Goal: Task Accomplishment & Management: Complete application form

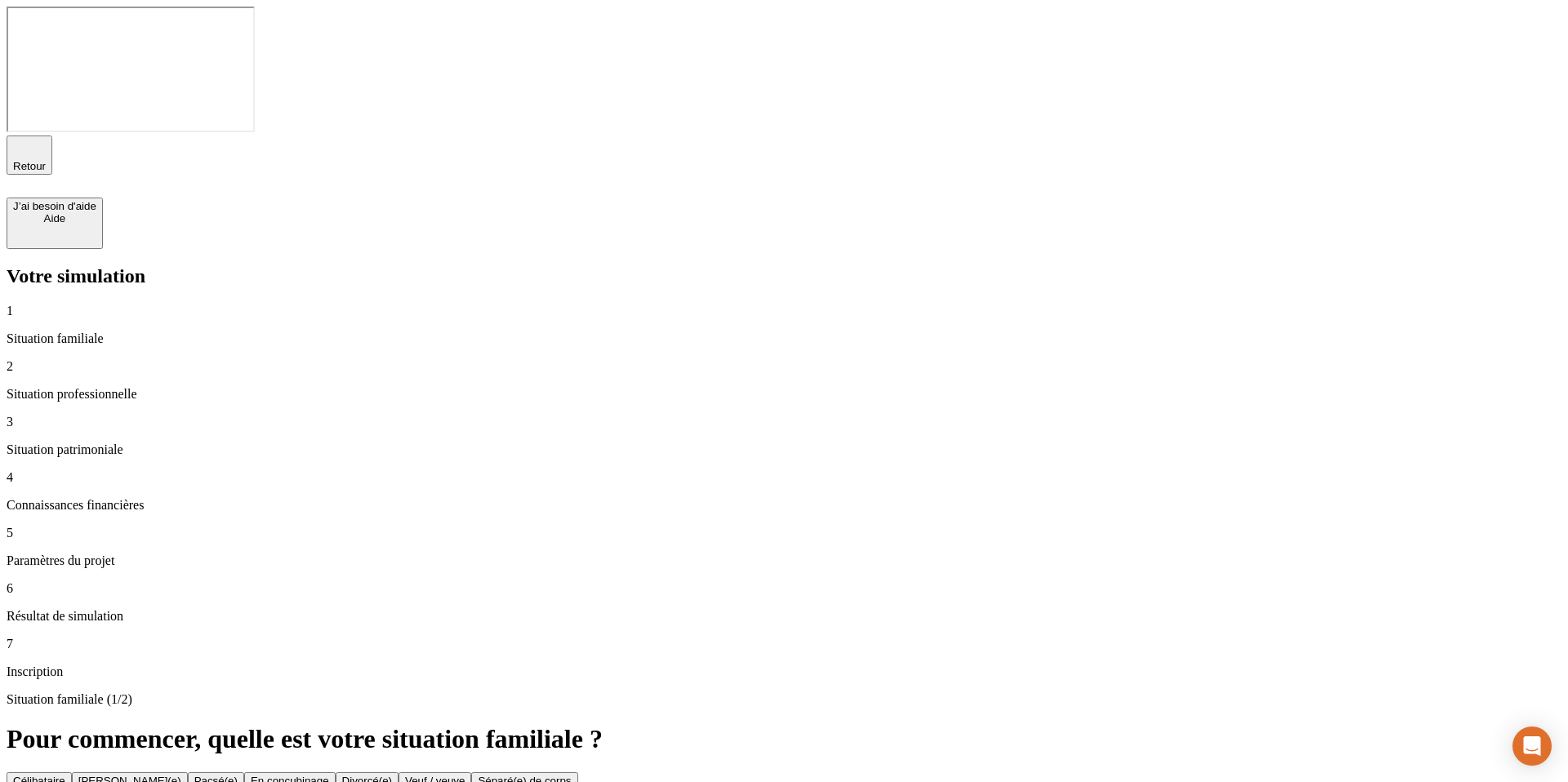
click at [578, 772] on button "Séparé(e) de corps" at bounding box center [524, 780] width 107 height 17
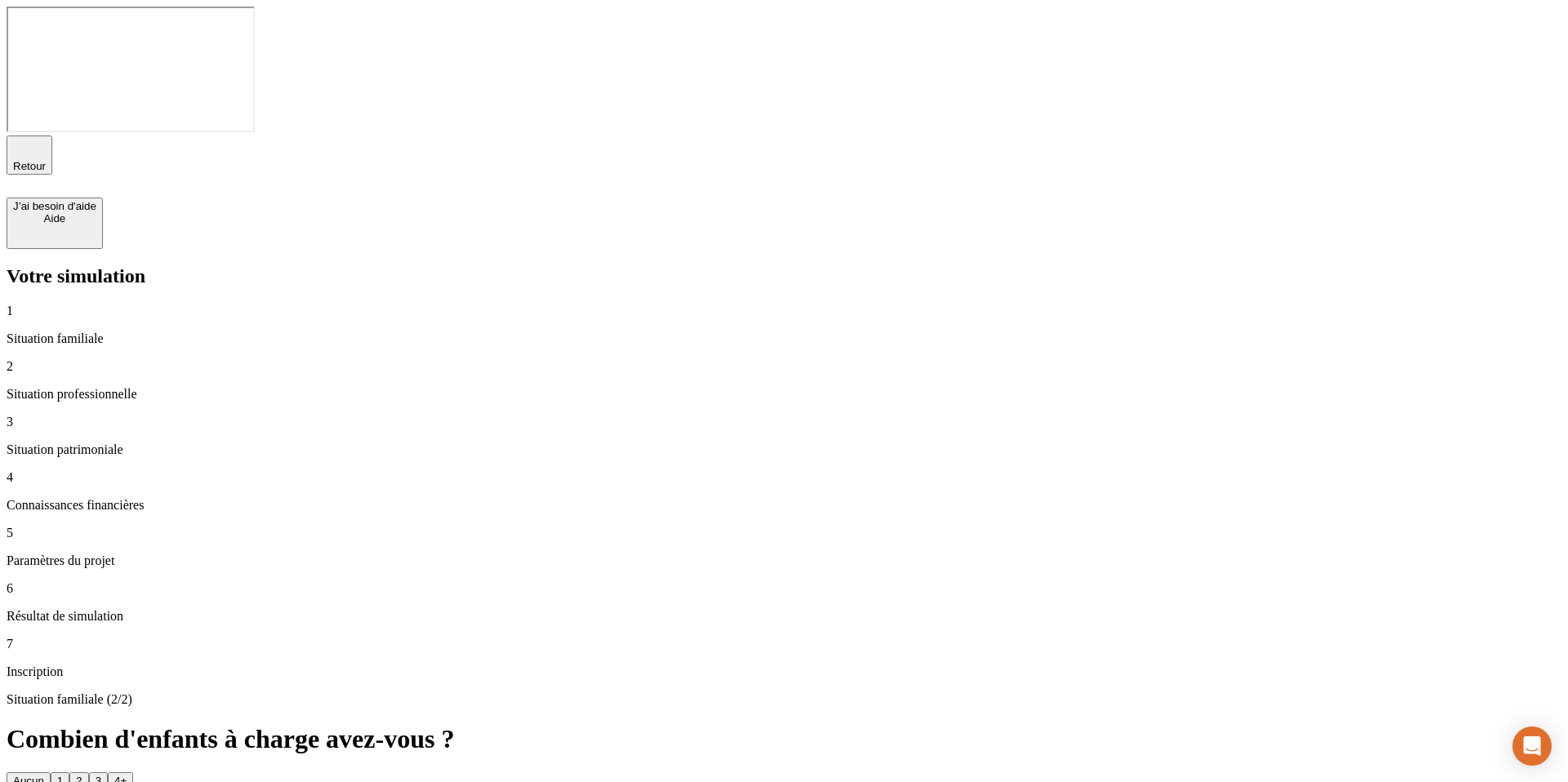
click at [70, 772] on button "1" at bounding box center [60, 780] width 18 height 17
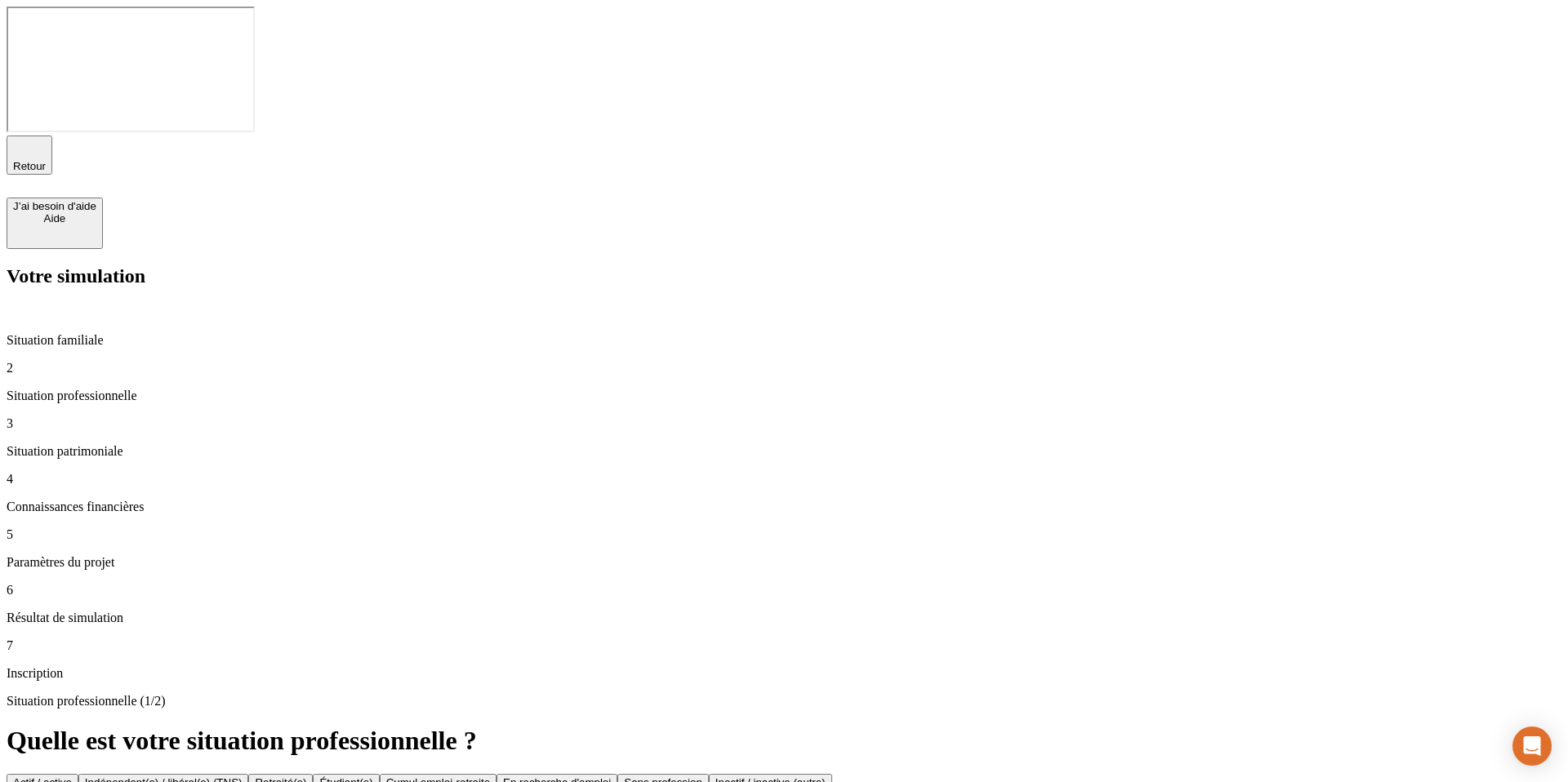
click at [242, 777] on div "Indépendant(e) / libéral(e) (TNS)" at bounding box center [163, 783] width 158 height 12
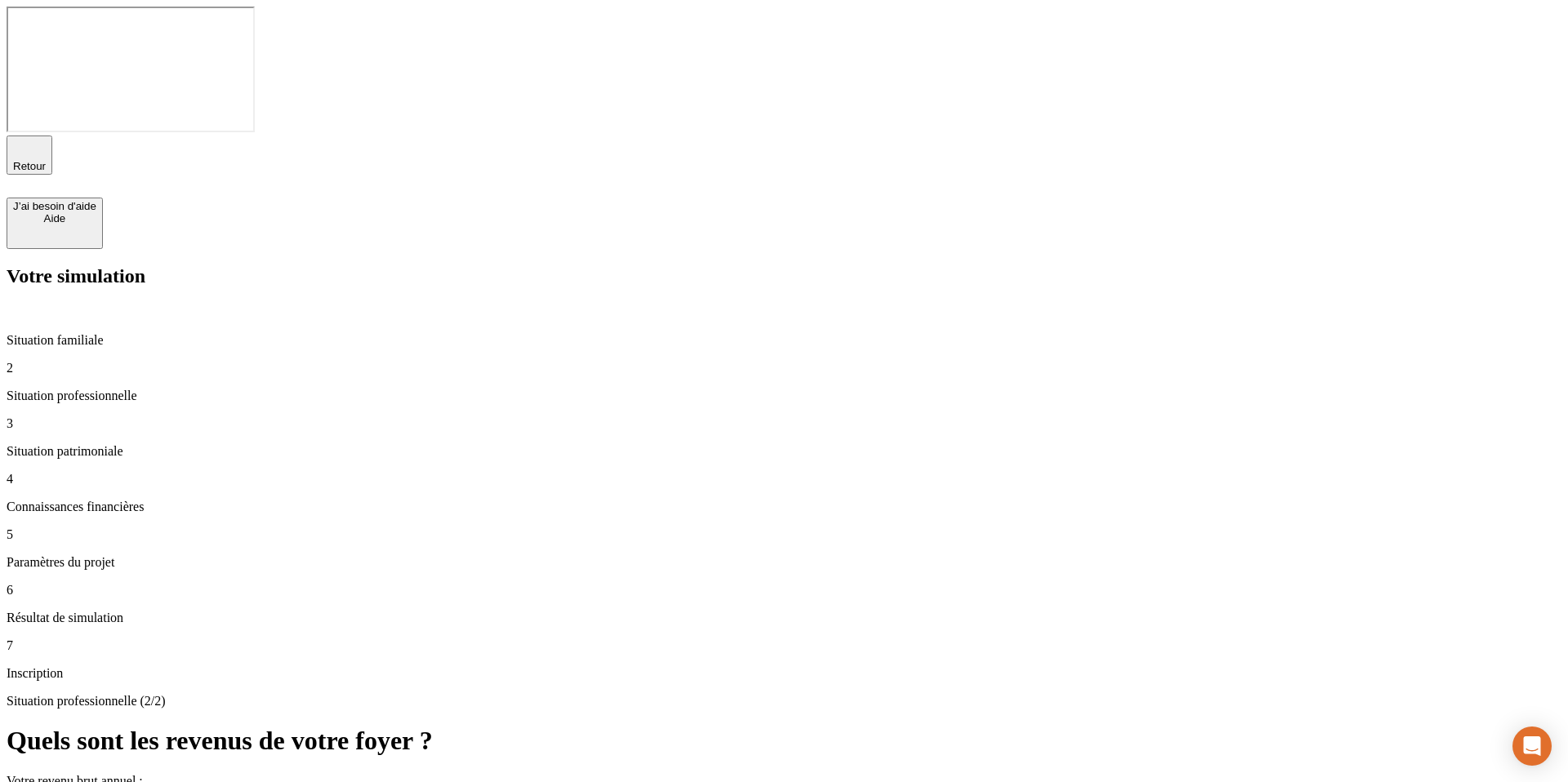
type input "30 000"
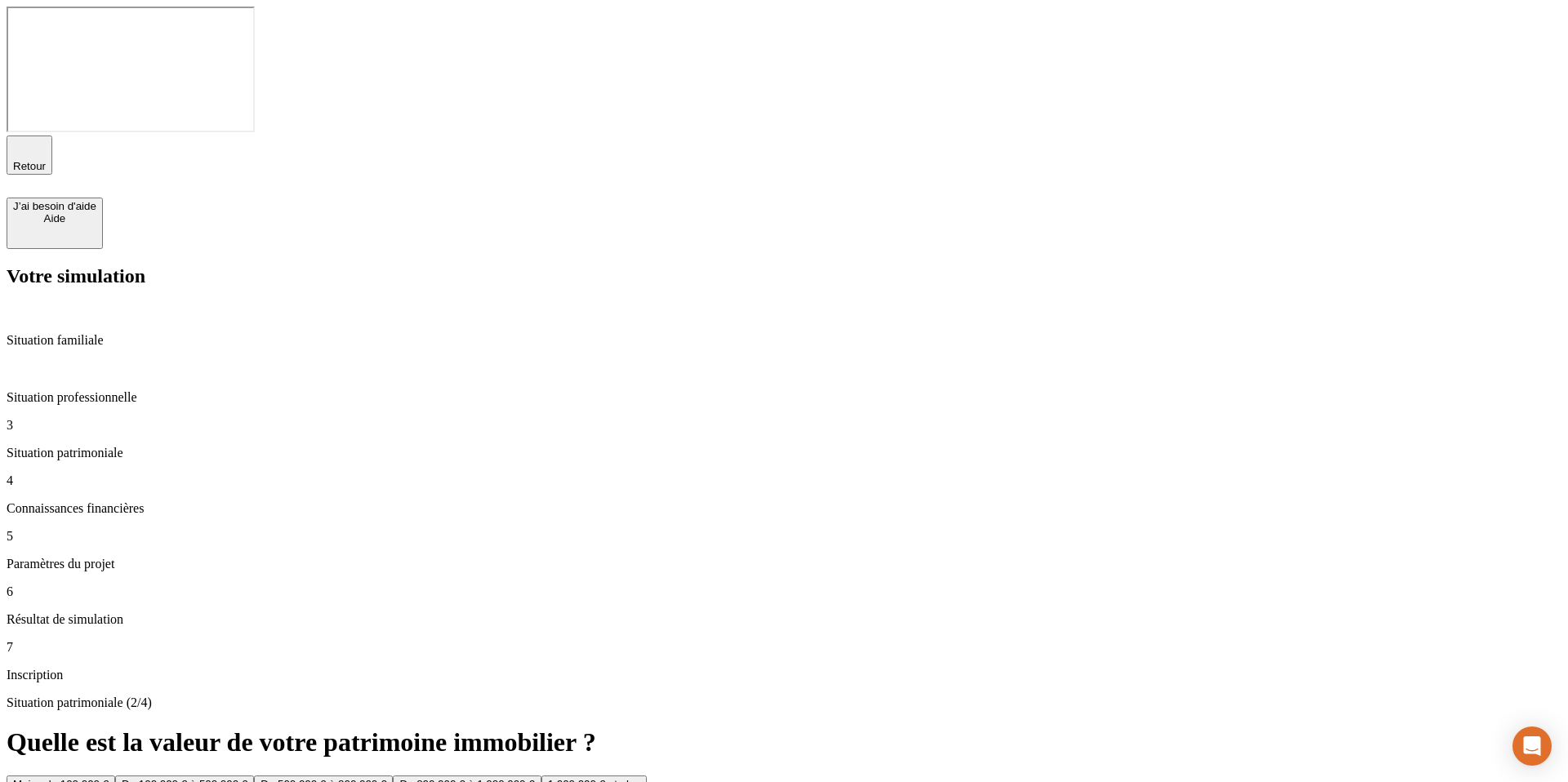
click at [247, 778] on div "De 100 000 € à 500 000 €" at bounding box center [184, 785] width 126 height 12
click at [380, 776] on button "De 100 000 € à 500 000 €" at bounding box center [312, 784] width 139 height 17
click at [70, 776] on button "Non" at bounding box center [53, 784] width 33 height 17
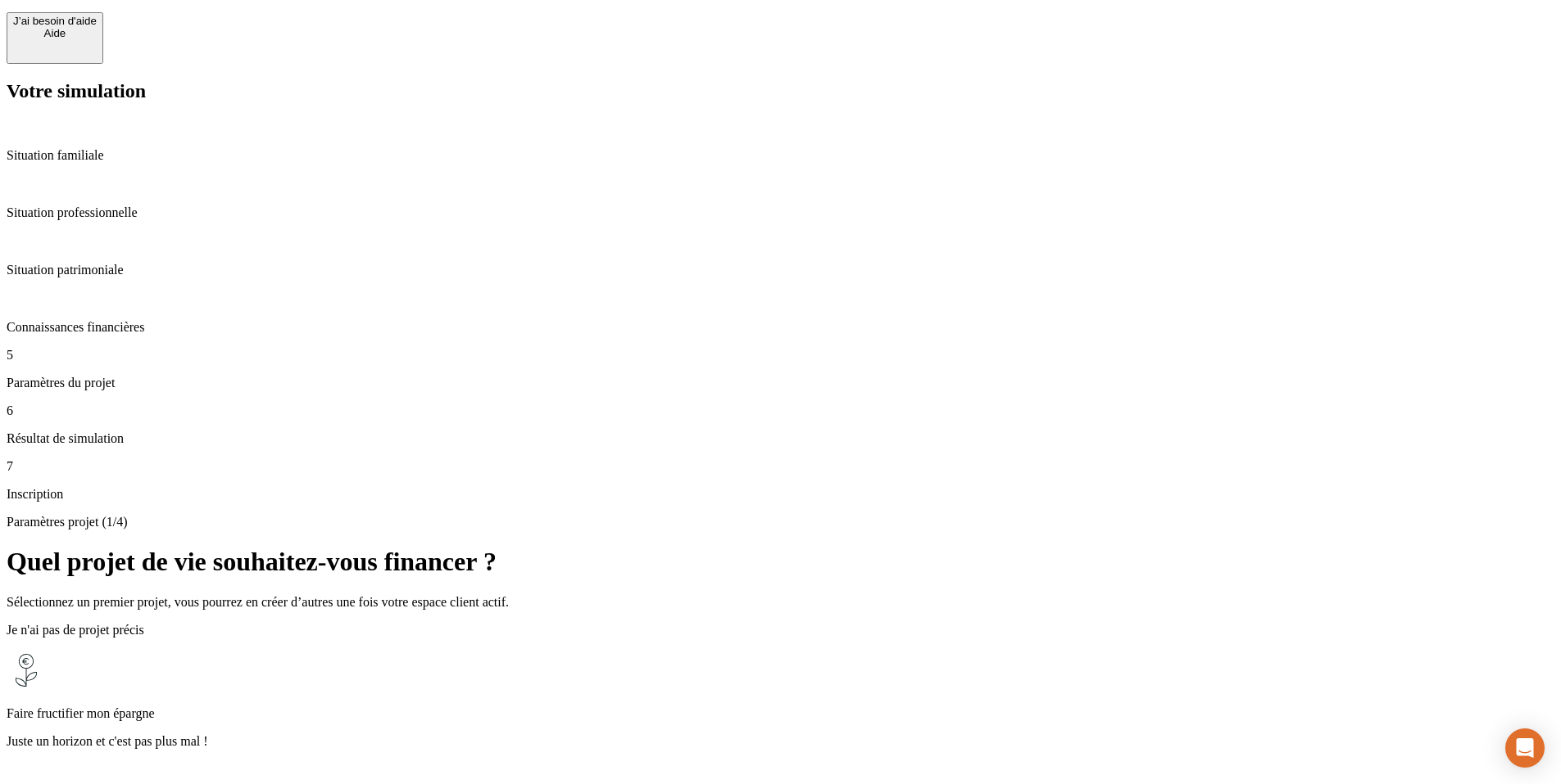
scroll to position [198, 0]
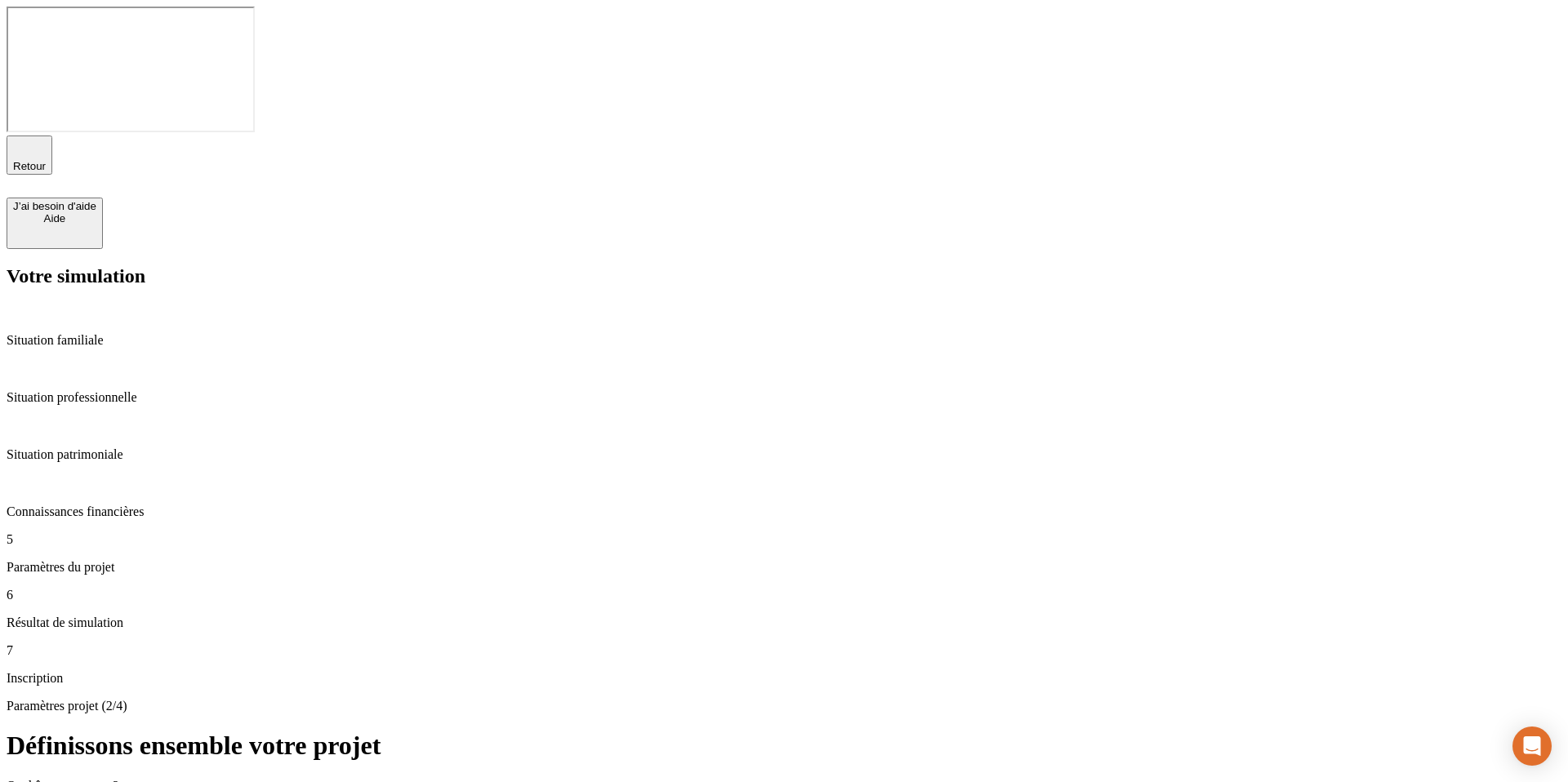
type input "49"
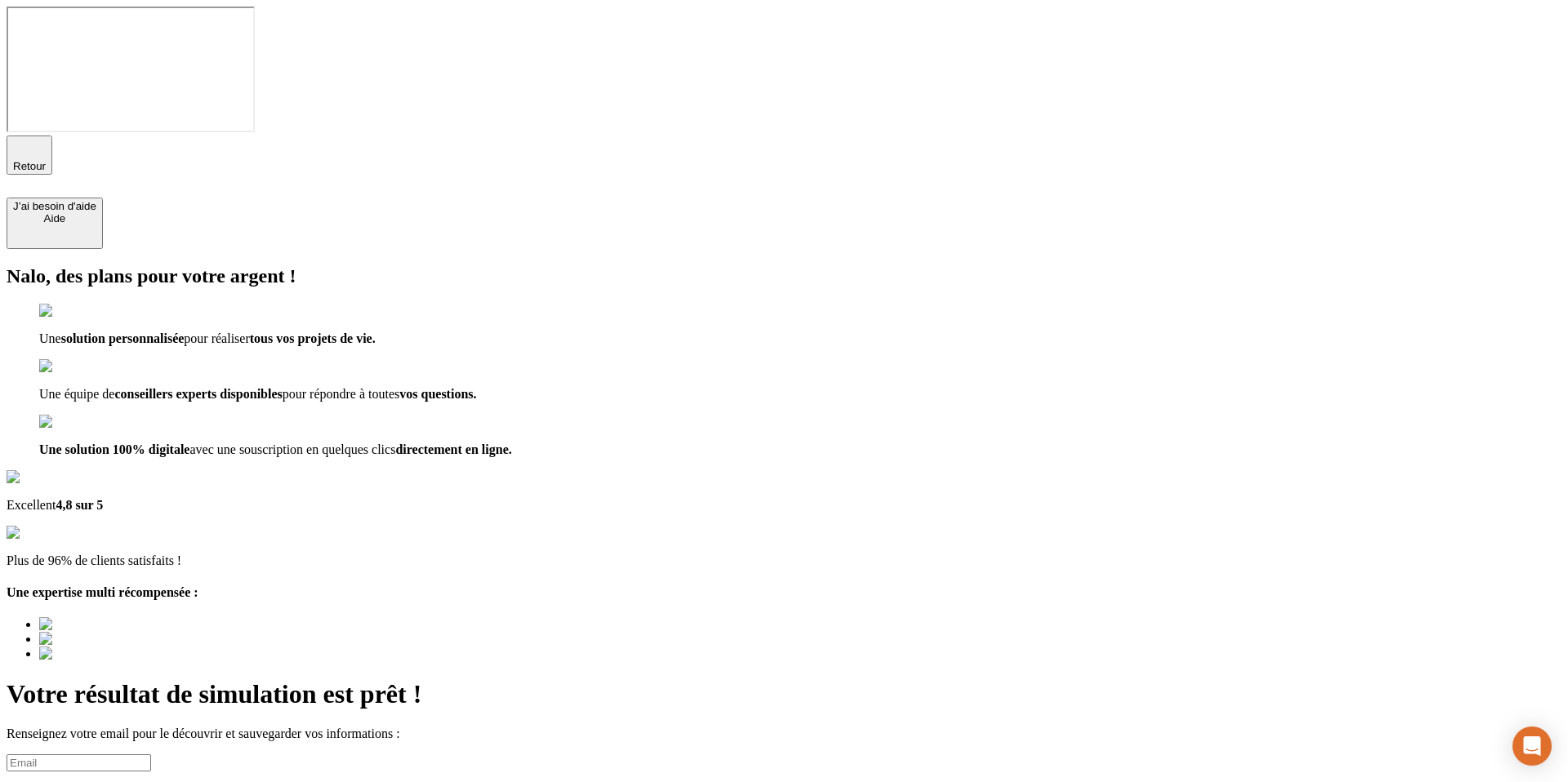
click at [151, 755] on input at bounding box center [78, 763] width 144 height 17
type input "esteltest1@nalo.fr"
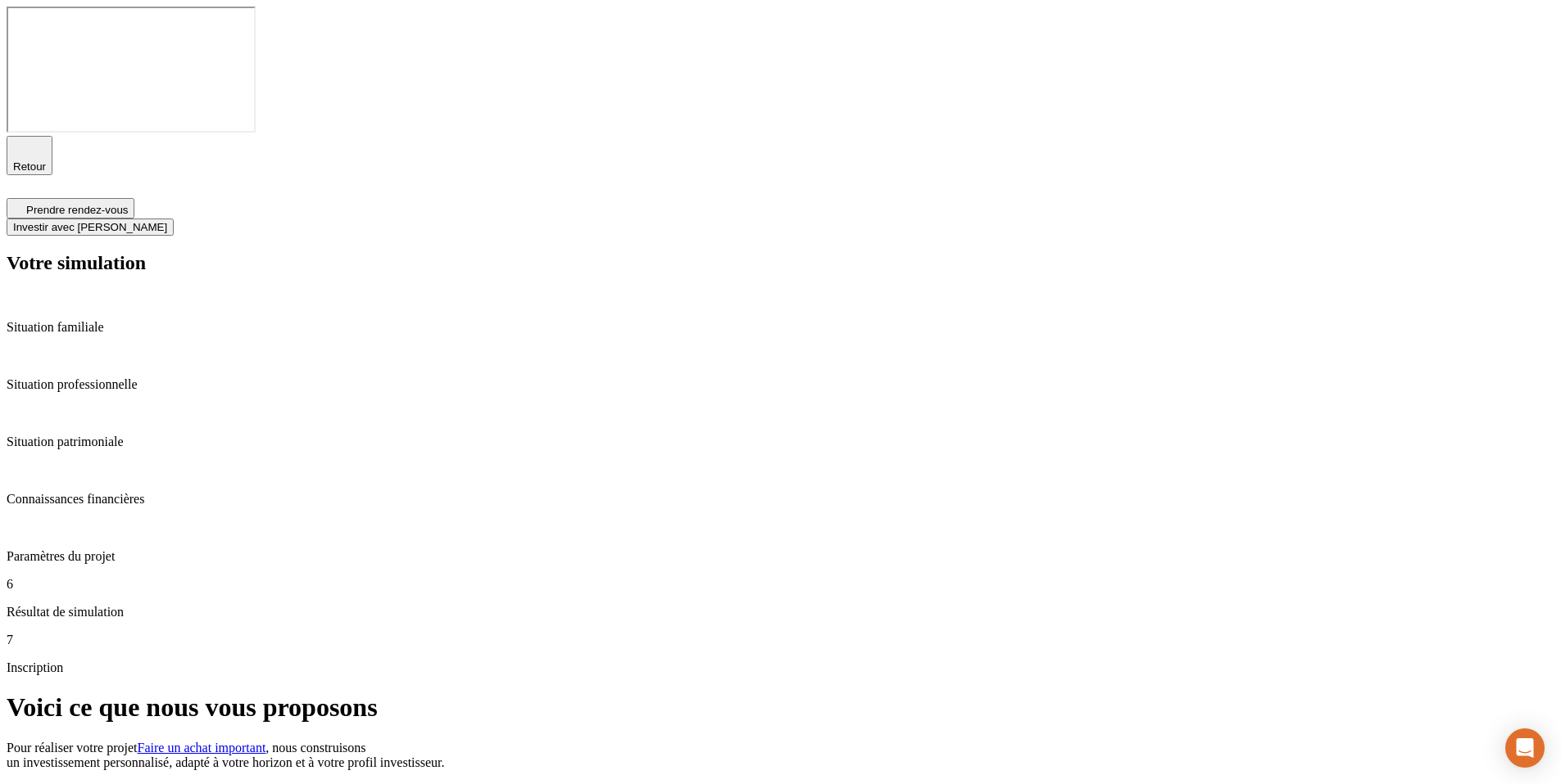
type input "0HI8800"!è'è!"
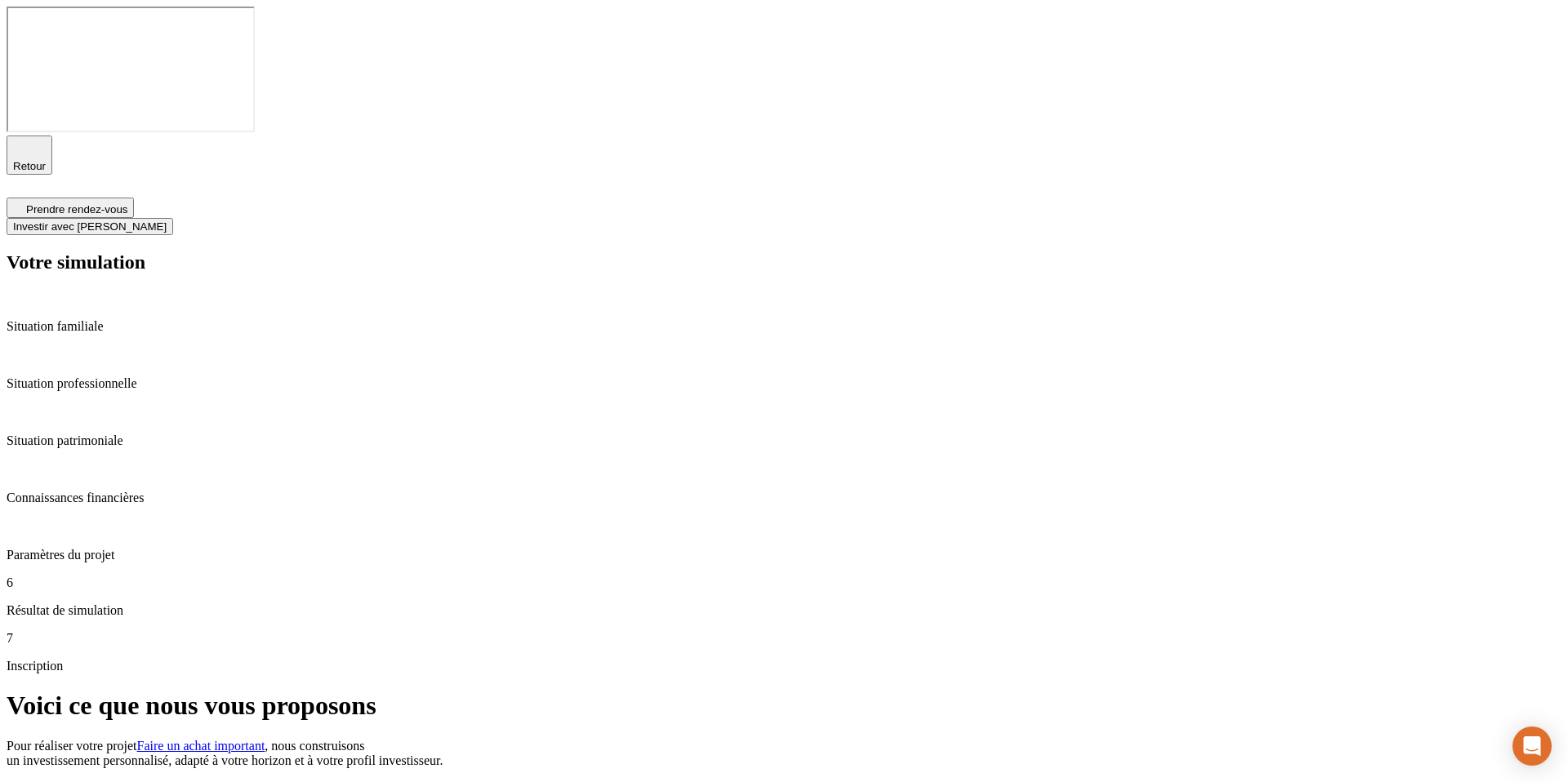
type input "06 33 64 18 11"
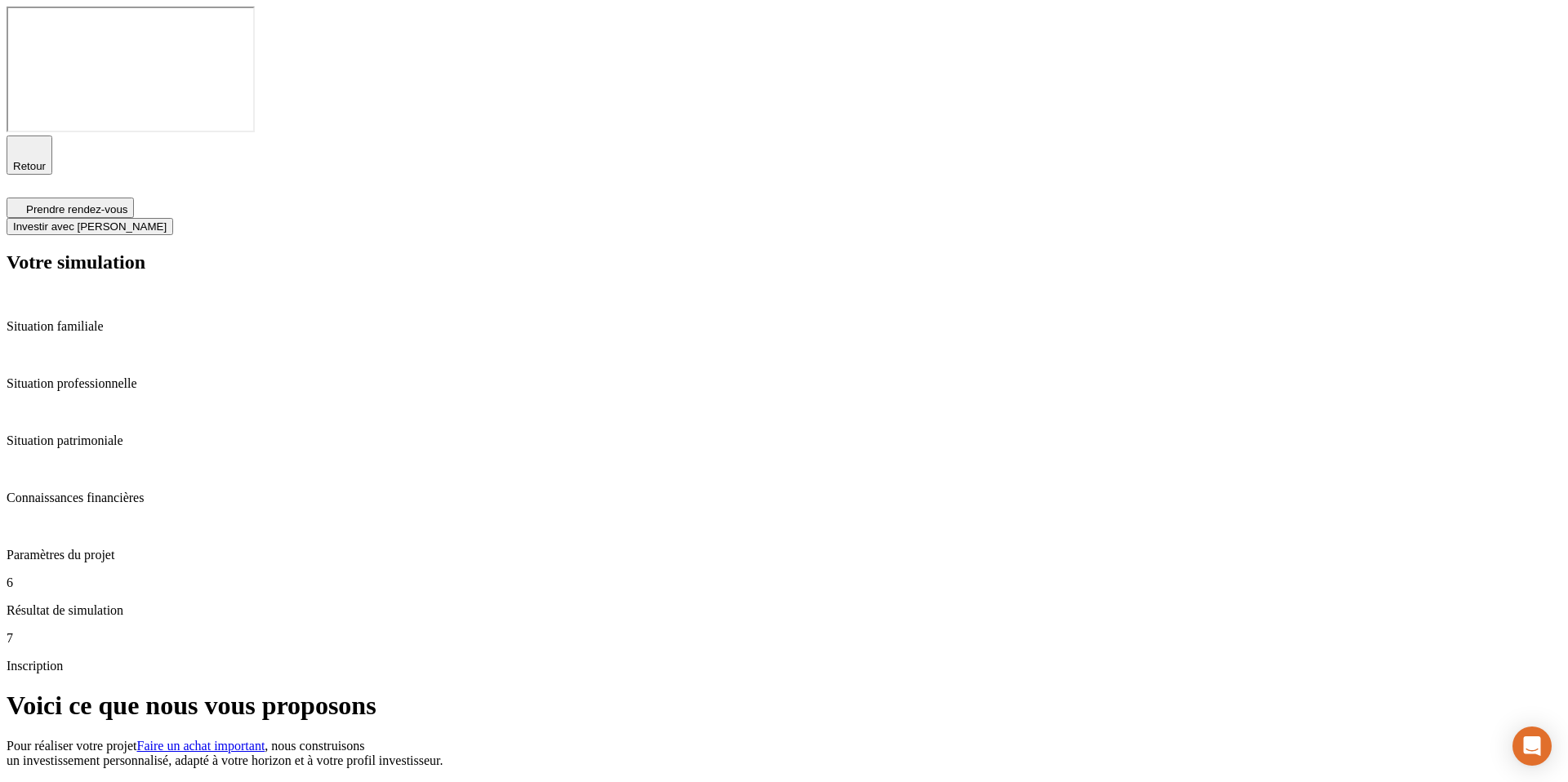
type input "06 00 00 00 00"
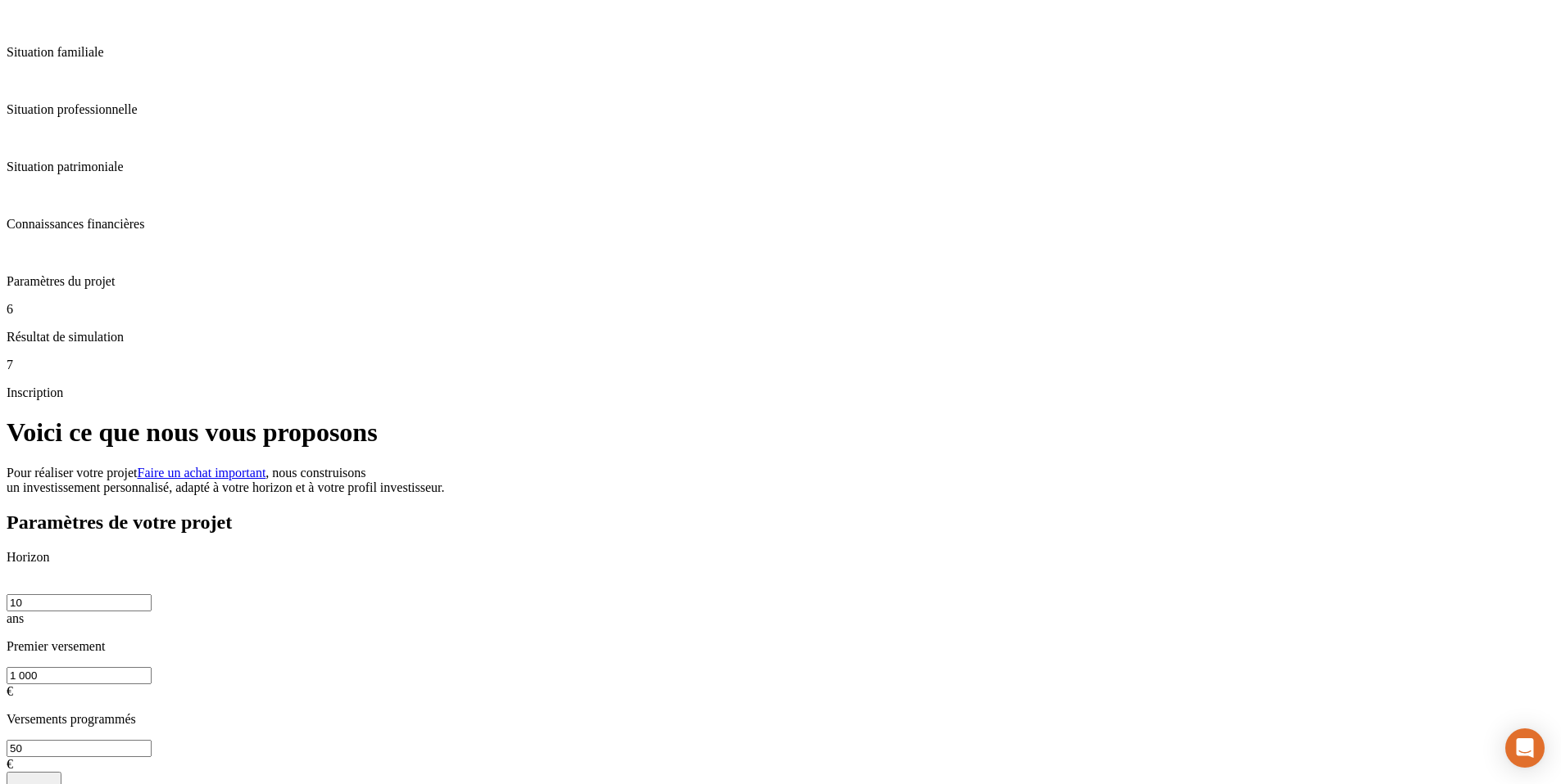
scroll to position [87, 0]
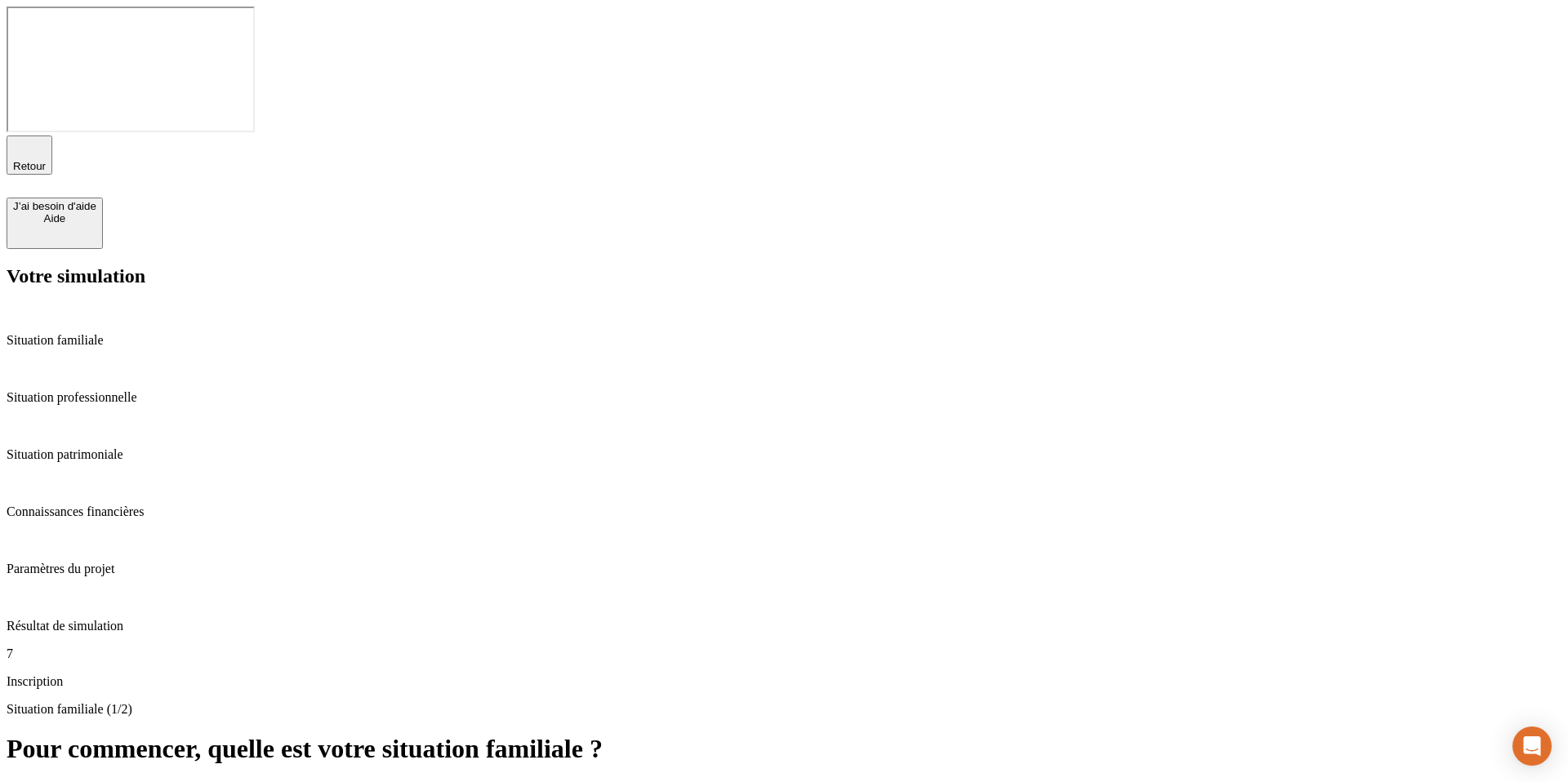
click at [89, 647] on div "7 Inscription" at bounding box center [784, 668] width 1555 height 42
click at [578, 782] on button "Séparé(e) de corps" at bounding box center [524, 790] width 107 height 17
click at [70, 782] on button "1" at bounding box center [60, 790] width 18 height 17
click at [78, 782] on button "Actif / active" at bounding box center [42, 790] width 72 height 17
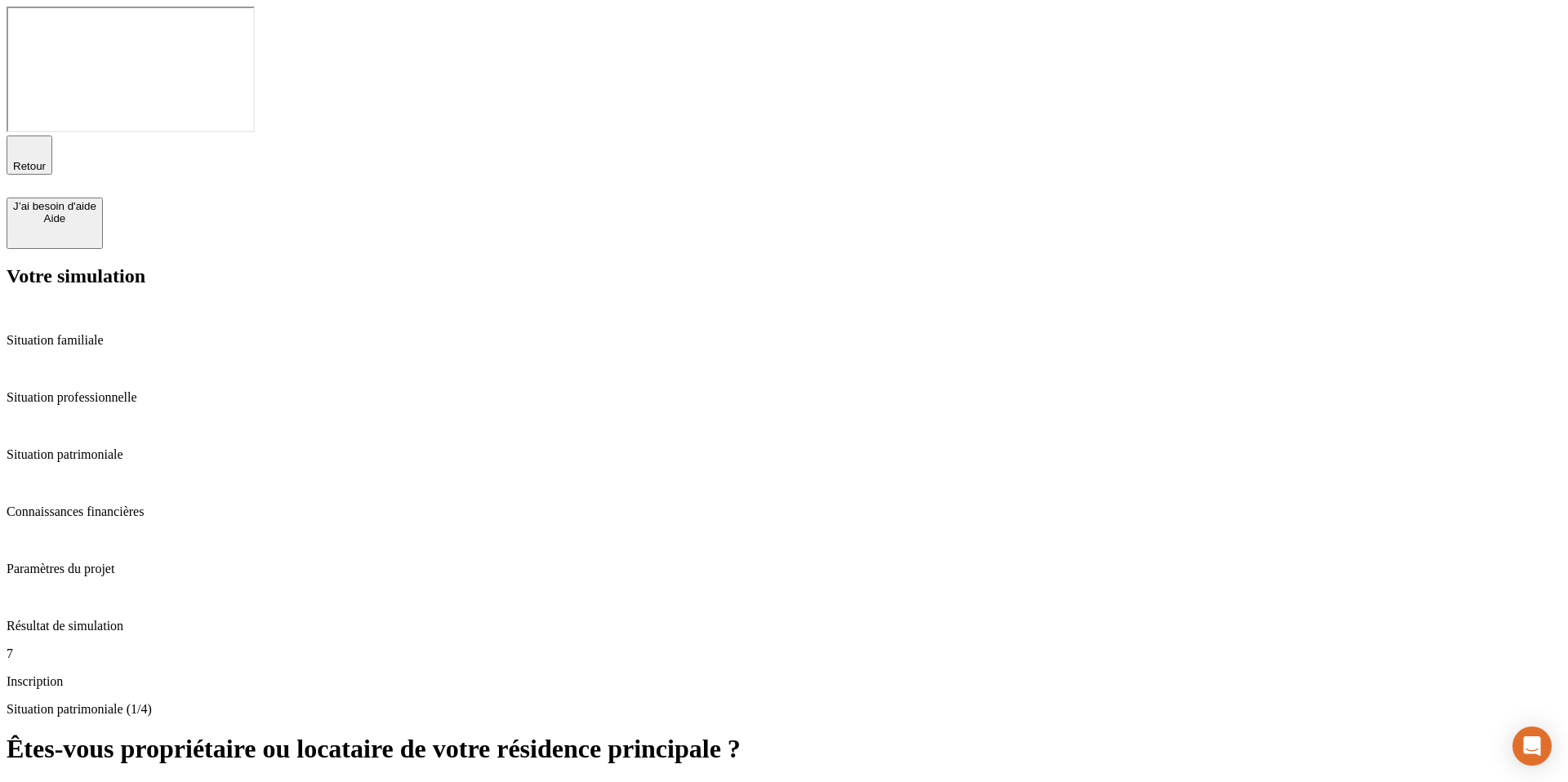
click at [534, 782] on div "De 800 000 € à 1 000 000 €" at bounding box center [467, 791] width 135 height 12
click at [520, 782] on button "De 500 000 € à 950 000 €" at bounding box center [451, 790] width 139 height 17
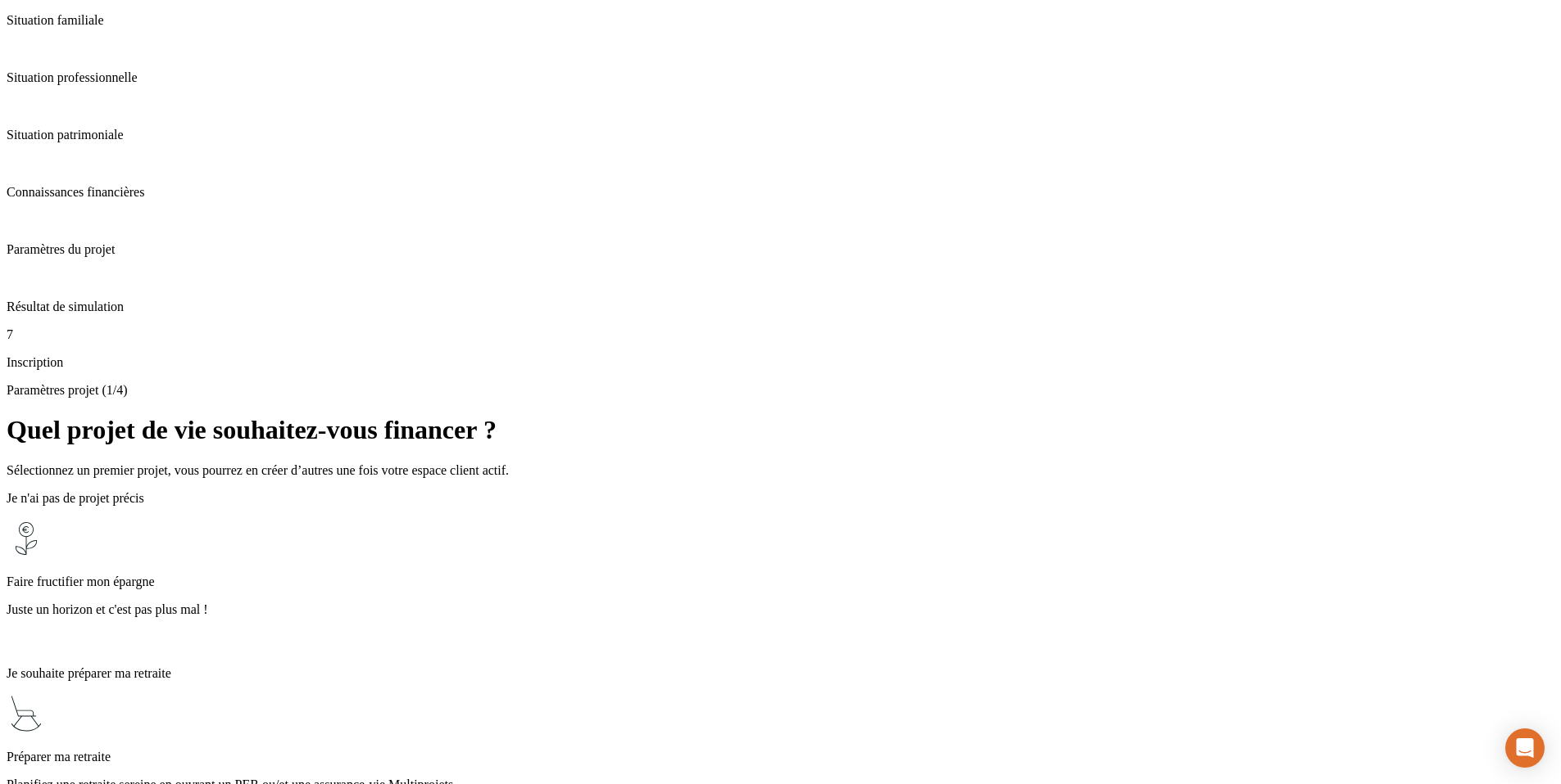
scroll to position [352, 0]
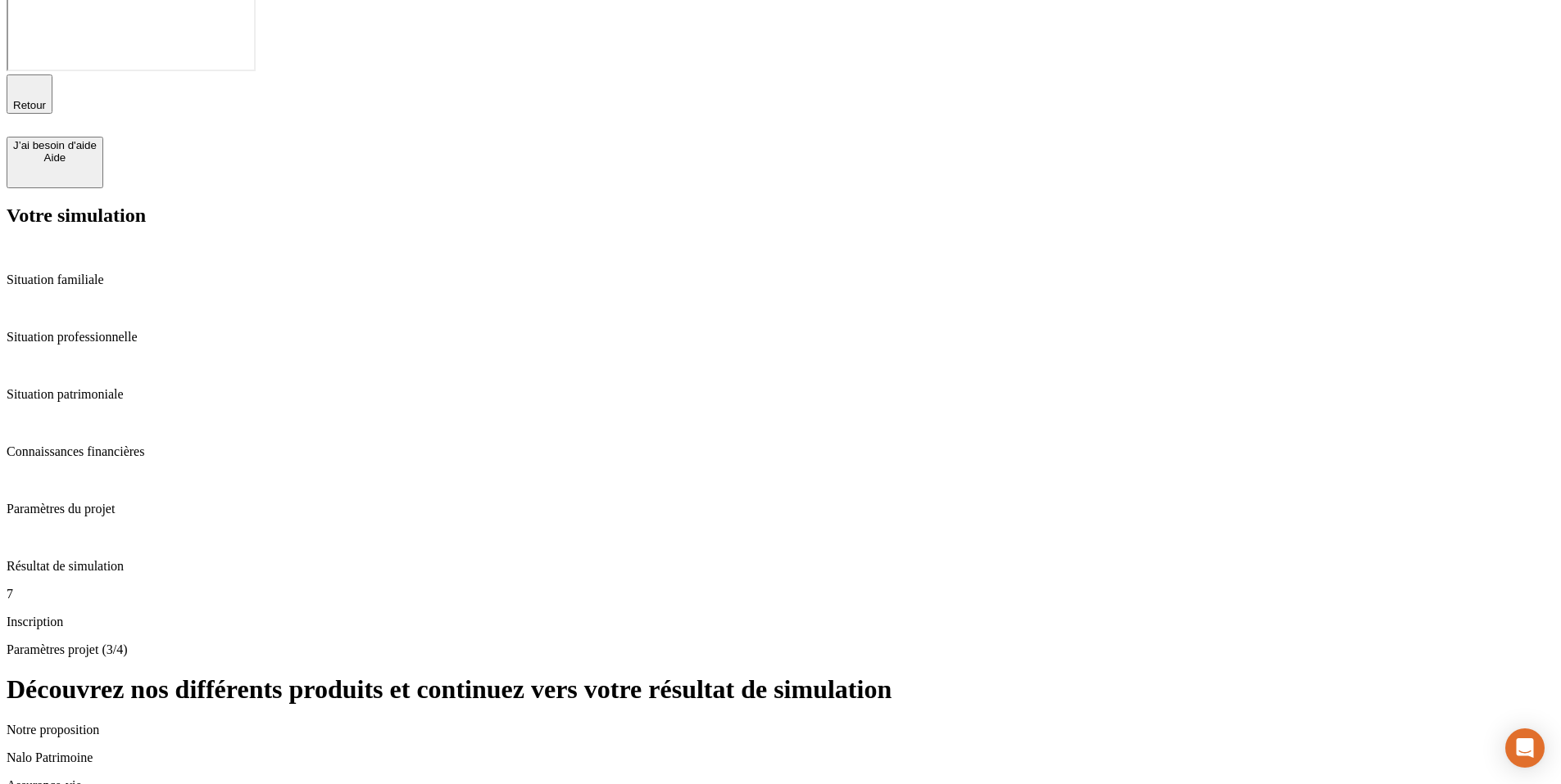
scroll to position [77, 0]
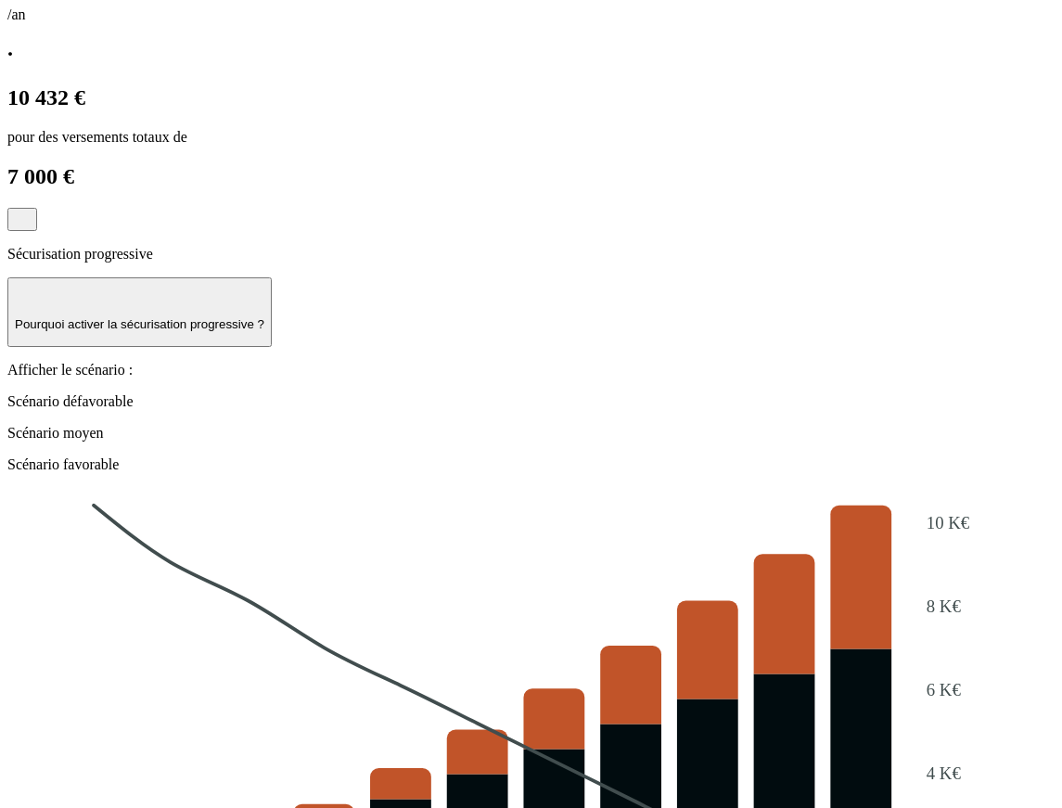
scroll to position [2010, 0]
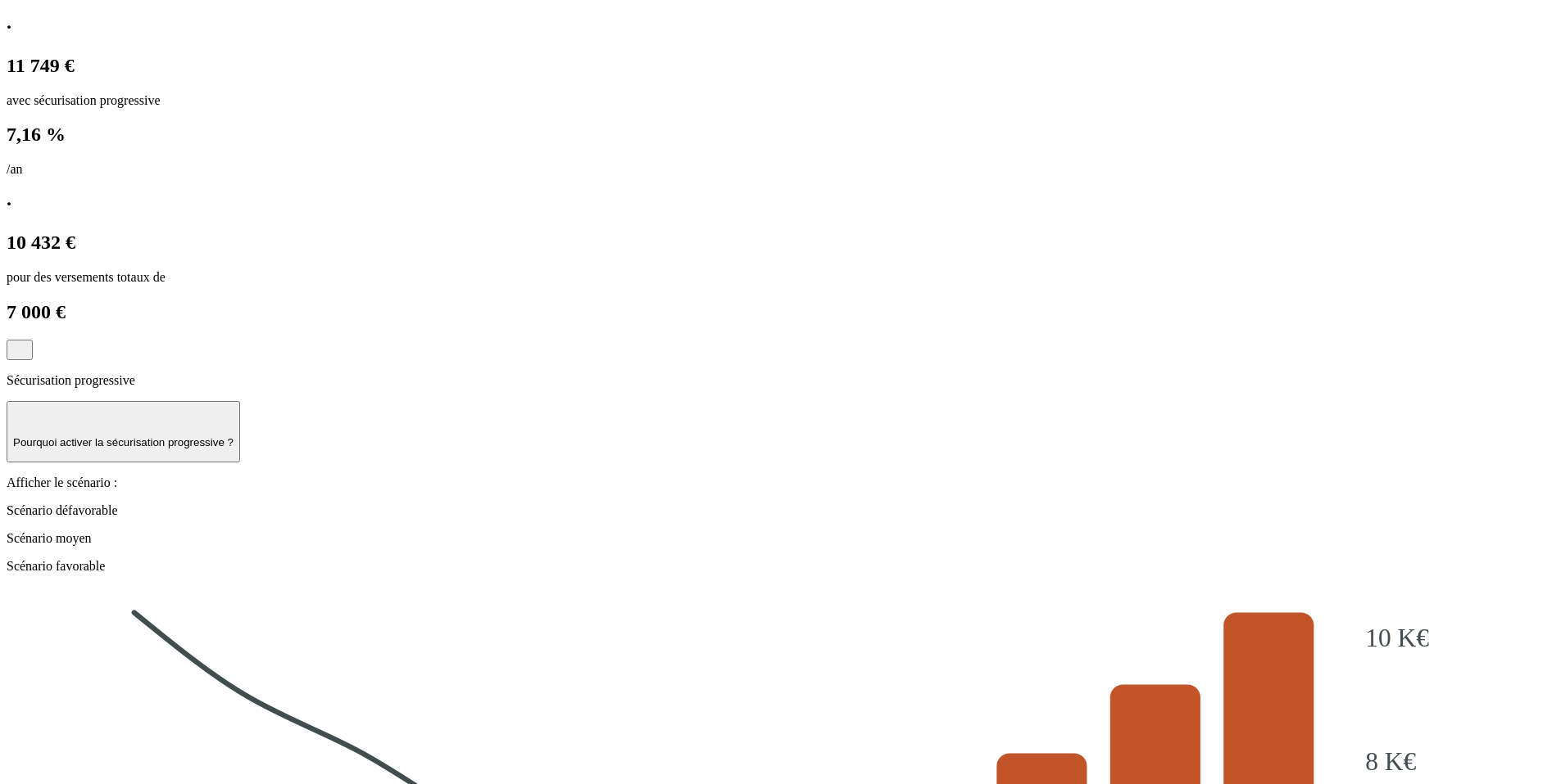
scroll to position [1723, 0]
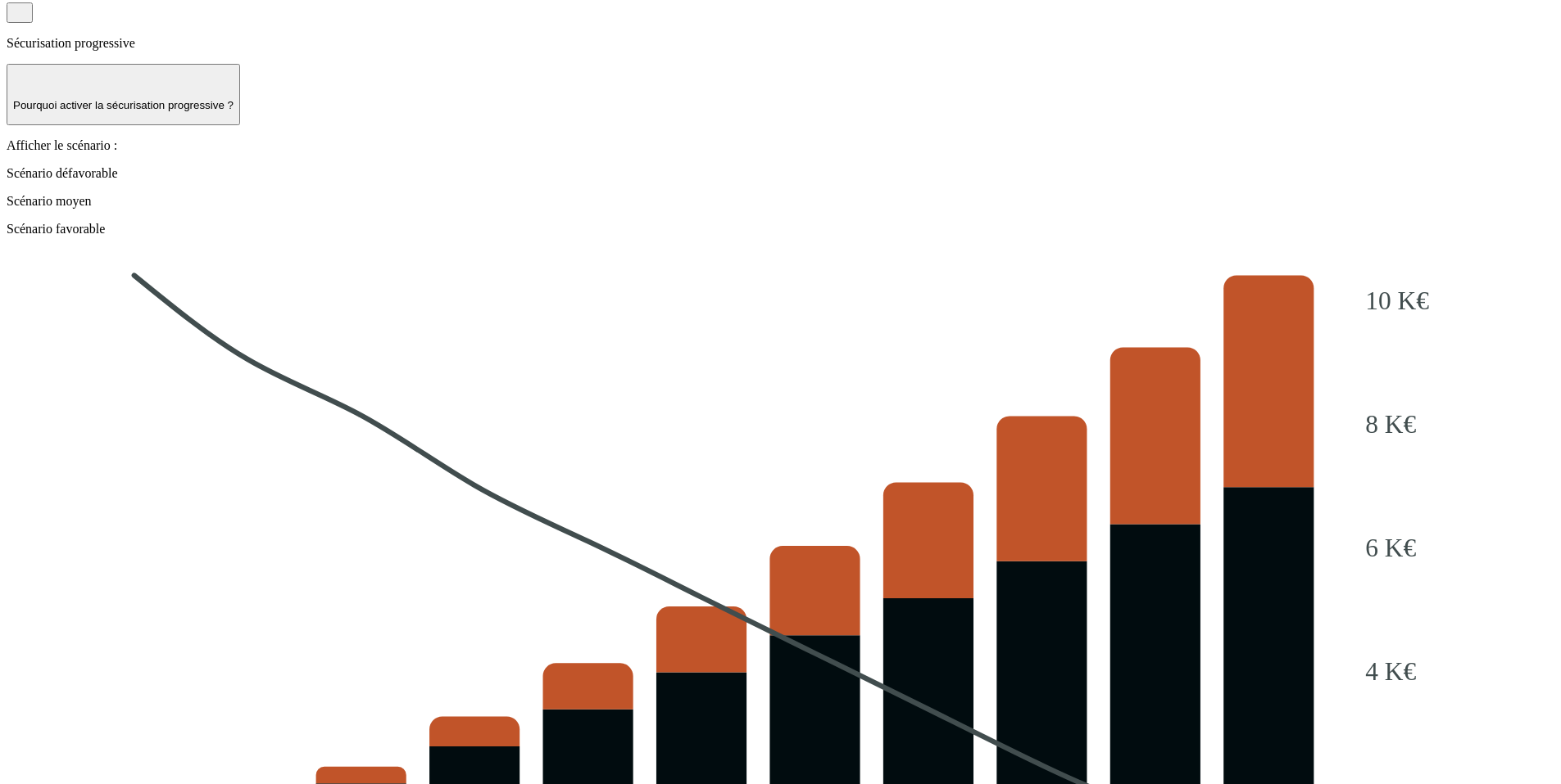
scroll to position [1805, 0]
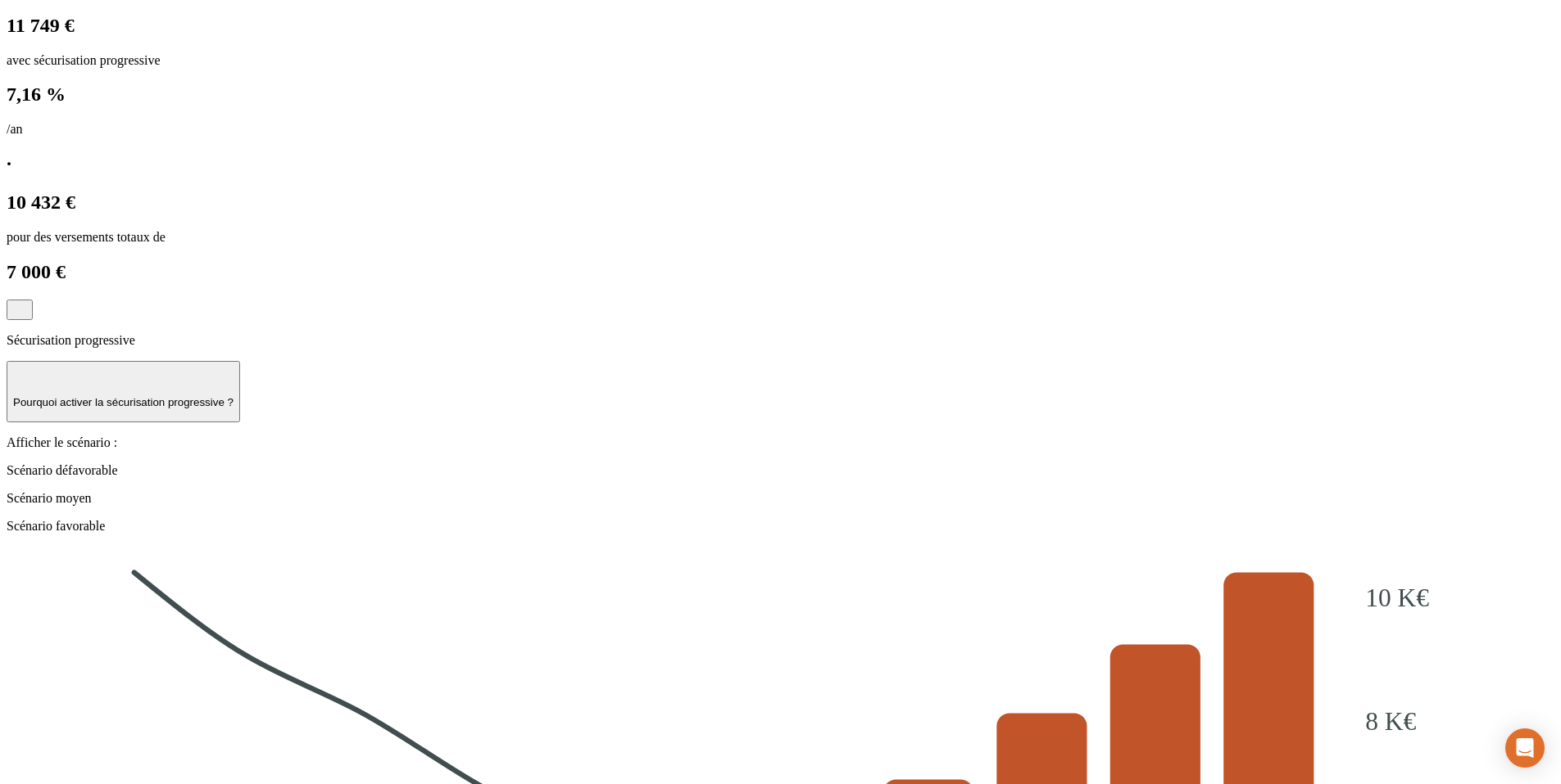
scroll to position [1805, 0]
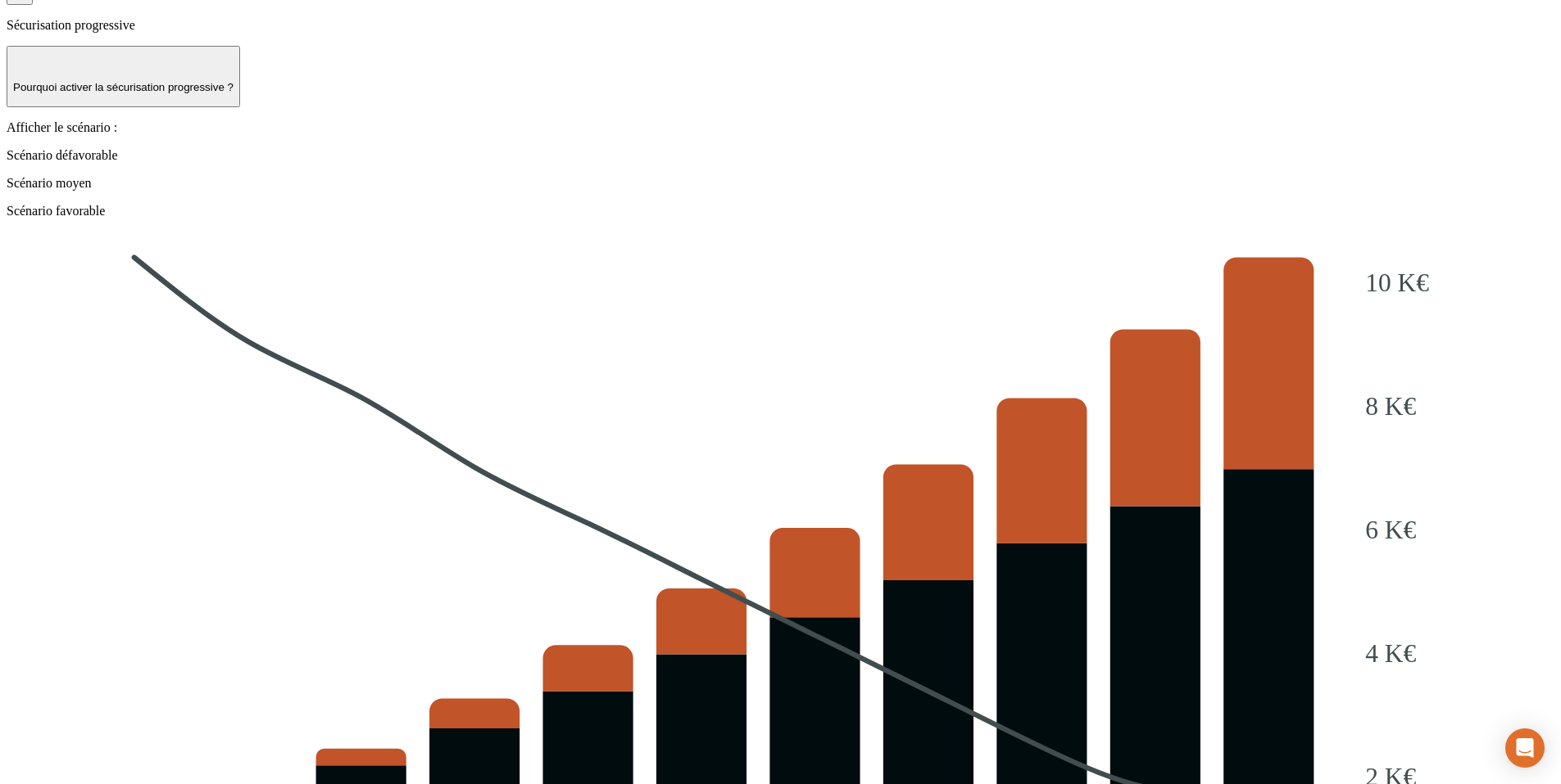
scroll to position [1804, 0]
